Goal: Information Seeking & Learning: Learn about a topic

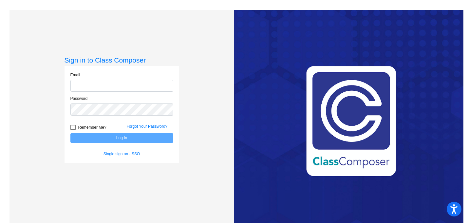
type input "[EMAIL_ADDRESS][DOMAIN_NAME]"
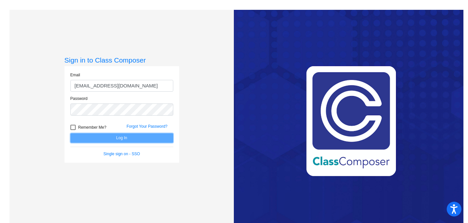
click at [110, 137] on button "Log In" at bounding box center [121, 137] width 103 height 9
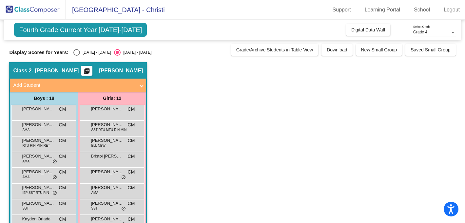
click at [77, 52] on div "Select an option" at bounding box center [76, 52] width 7 height 7
click at [77, 56] on input "[DATE] - [DATE]" at bounding box center [76, 56] width 0 height 0
radio input "true"
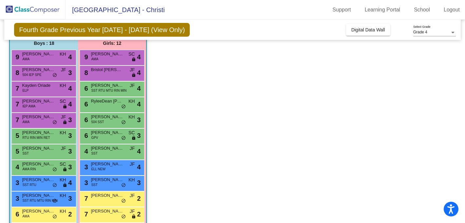
scroll to position [55, 0]
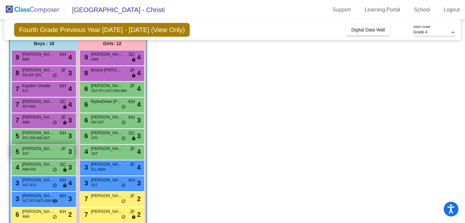
click at [41, 153] on div "5 [PERSON_NAME] SST JF lock do_not_disturb_alt 3" at bounding box center [43, 151] width 63 height 13
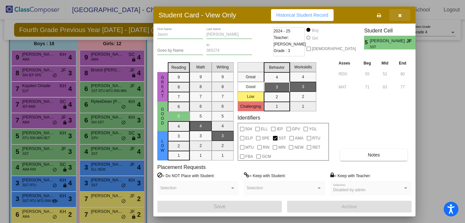
click at [399, 12] on span "button" at bounding box center [400, 14] width 4 height 5
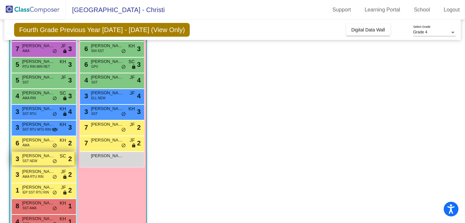
scroll to position [122, 0]
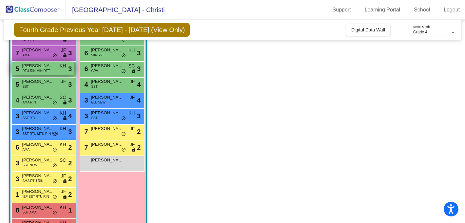
click at [39, 63] on span "[PERSON_NAME] [PERSON_NAME]" at bounding box center [38, 66] width 33 height 7
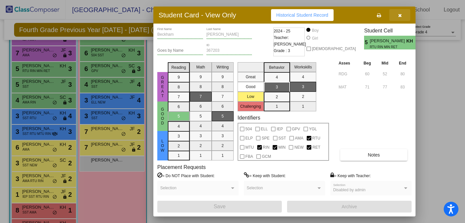
click at [398, 15] on icon "button" at bounding box center [400, 15] width 4 height 5
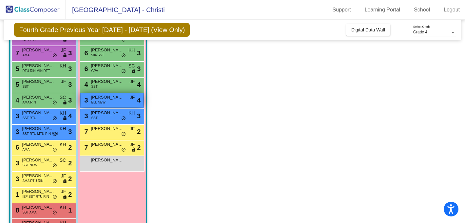
click at [110, 99] on span "[PERSON_NAME]" at bounding box center [107, 97] width 33 height 7
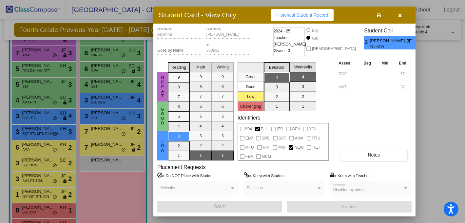
click at [399, 14] on icon "button" at bounding box center [400, 15] width 4 height 5
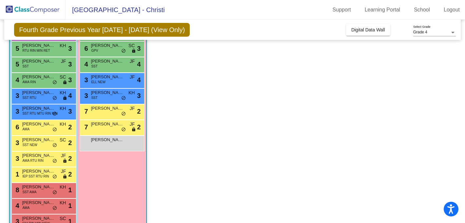
scroll to position [175, 0]
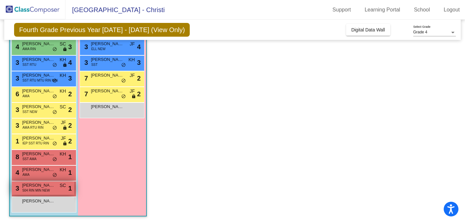
click at [41, 192] on span "504 RIN MIN NEW" at bounding box center [35, 190] width 27 height 5
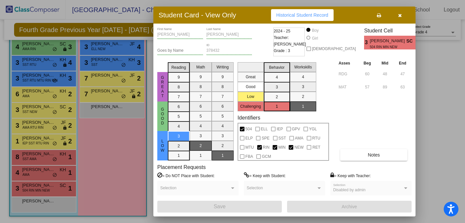
click at [400, 15] on icon "button" at bounding box center [400, 15] width 4 height 5
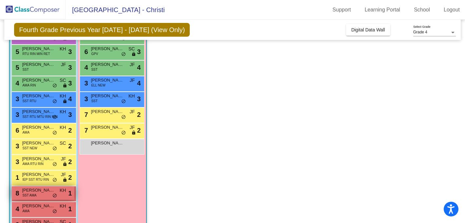
scroll to position [138, 0]
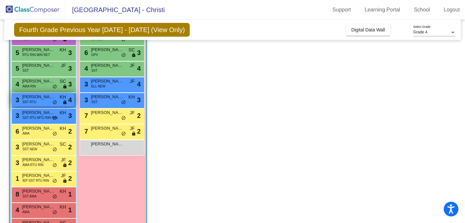
click at [34, 100] on span "SST RTU" at bounding box center [29, 102] width 14 height 5
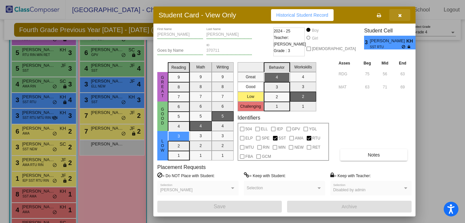
click at [399, 15] on icon "button" at bounding box center [400, 15] width 4 height 5
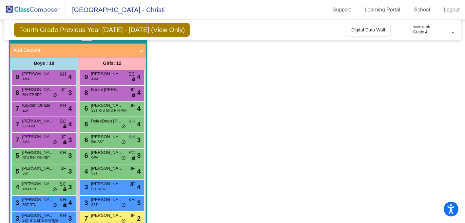
scroll to position [33, 0]
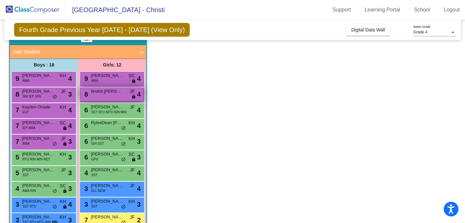
click at [105, 95] on div "8 Bristol [PERSON_NAME] lock do_not_disturb_alt 4" at bounding box center [112, 93] width 63 height 13
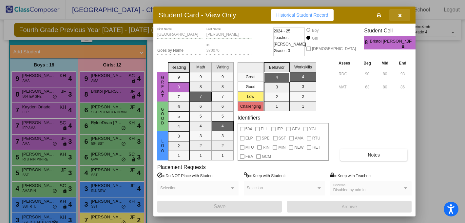
click at [399, 15] on icon "button" at bounding box center [400, 15] width 4 height 5
